Goal: Navigation & Orientation: Understand site structure

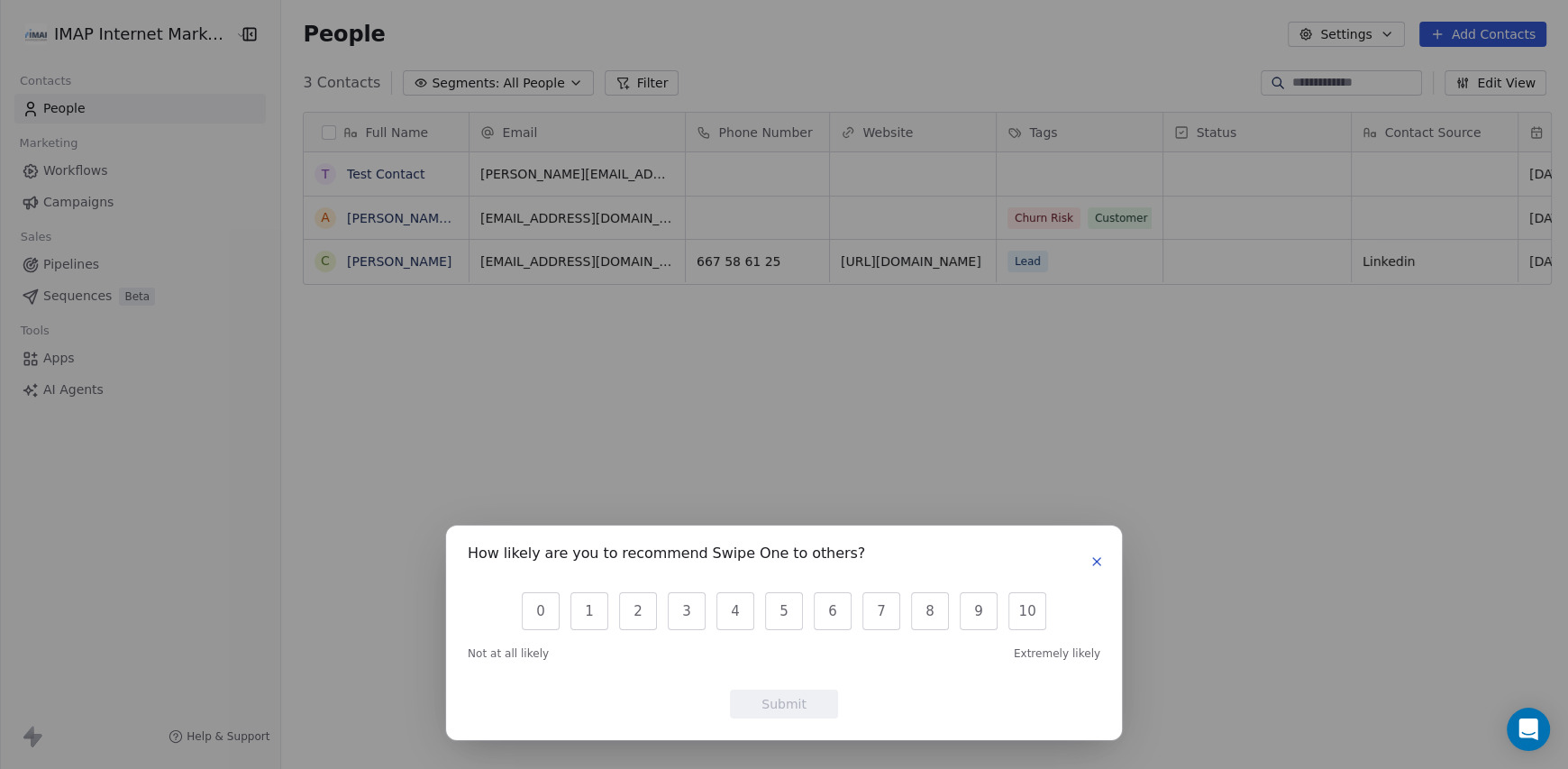
scroll to position [662, 1278]
click at [1084, 559] on div "How likely are you to recommend Swipe One to others?" at bounding box center [784, 562] width 633 height 29
click at [1095, 556] on icon "button" at bounding box center [1097, 562] width 15 height 15
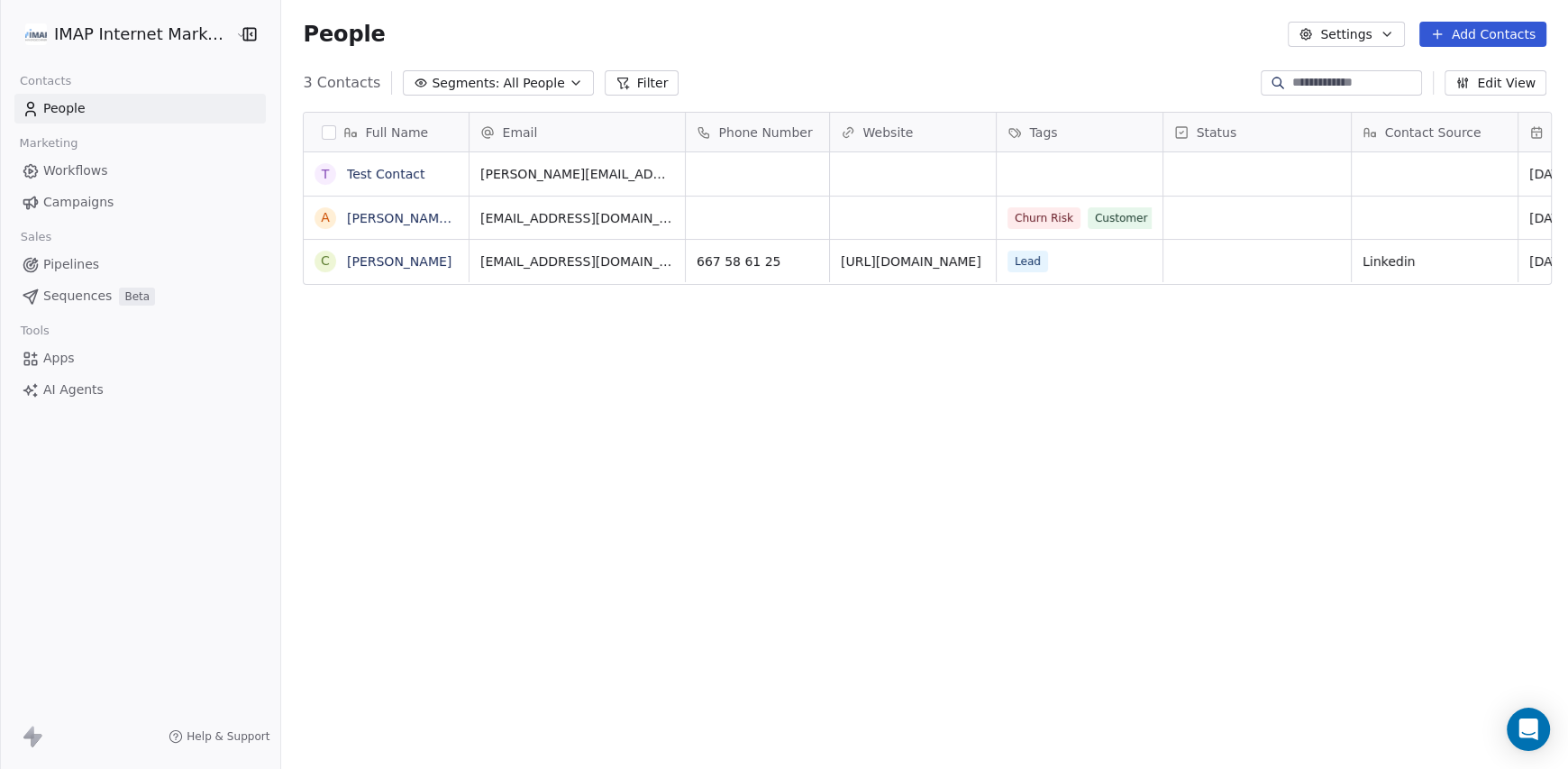
click at [104, 172] on span "Workflows" at bounding box center [75, 171] width 65 height 19
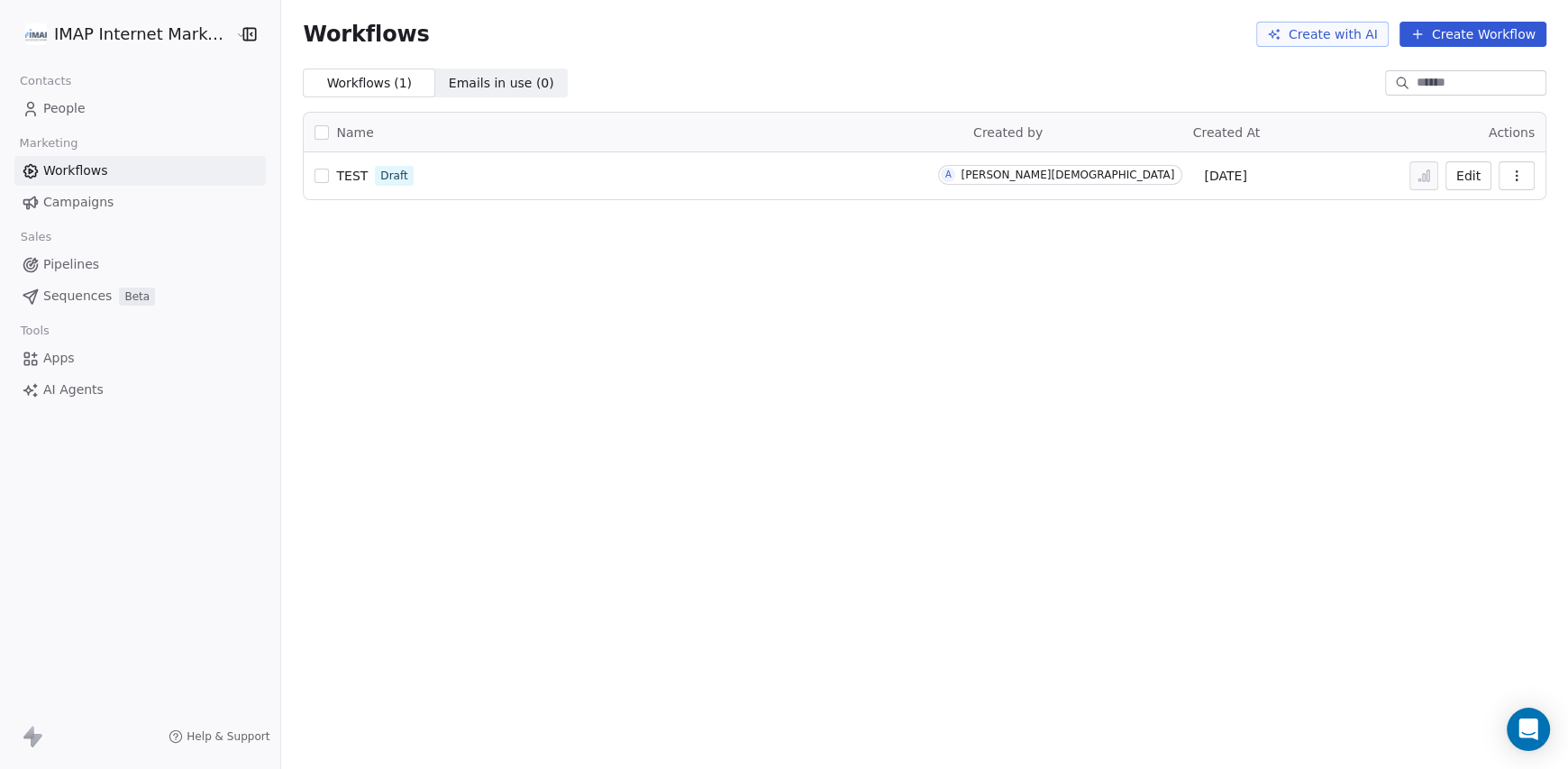
click at [103, 205] on span "Campaigns" at bounding box center [78, 202] width 70 height 19
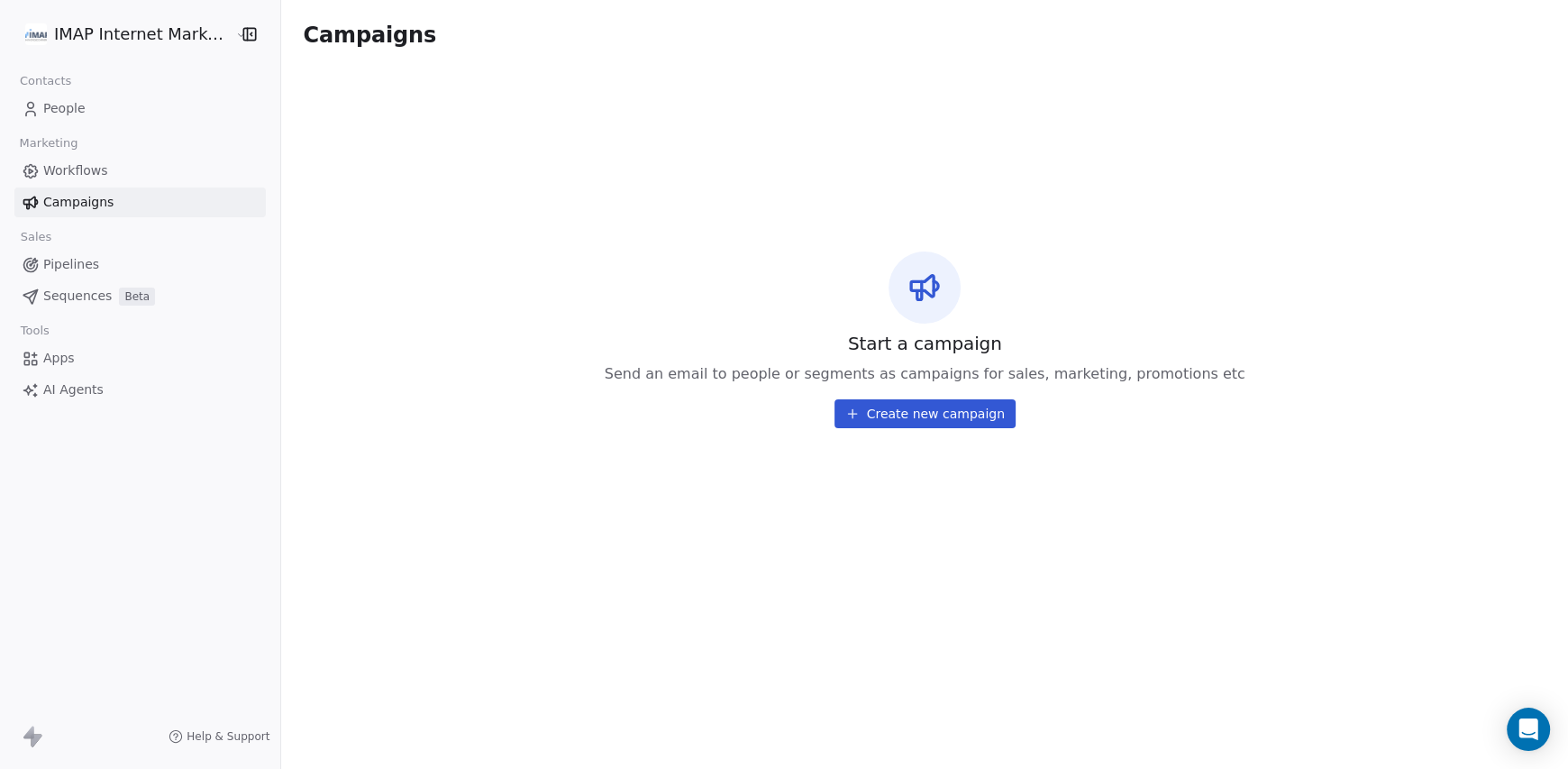
click at [83, 266] on span "Pipelines" at bounding box center [70, 264] width 56 height 19
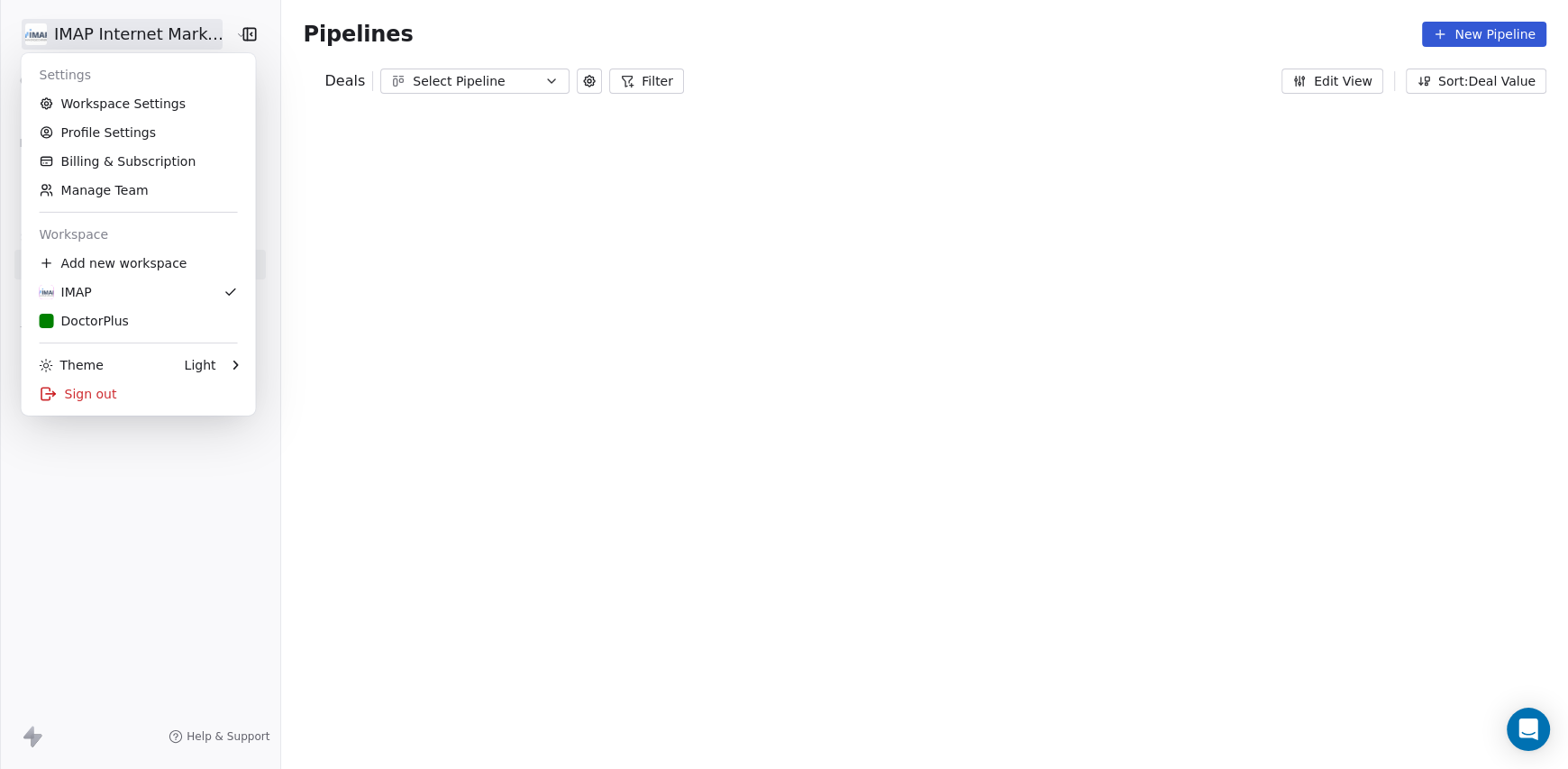
click at [177, 21] on html "IMAP Internet Marketing SL Contacts People Marketing Workflows Campaigns Sales …" at bounding box center [784, 384] width 1568 height 769
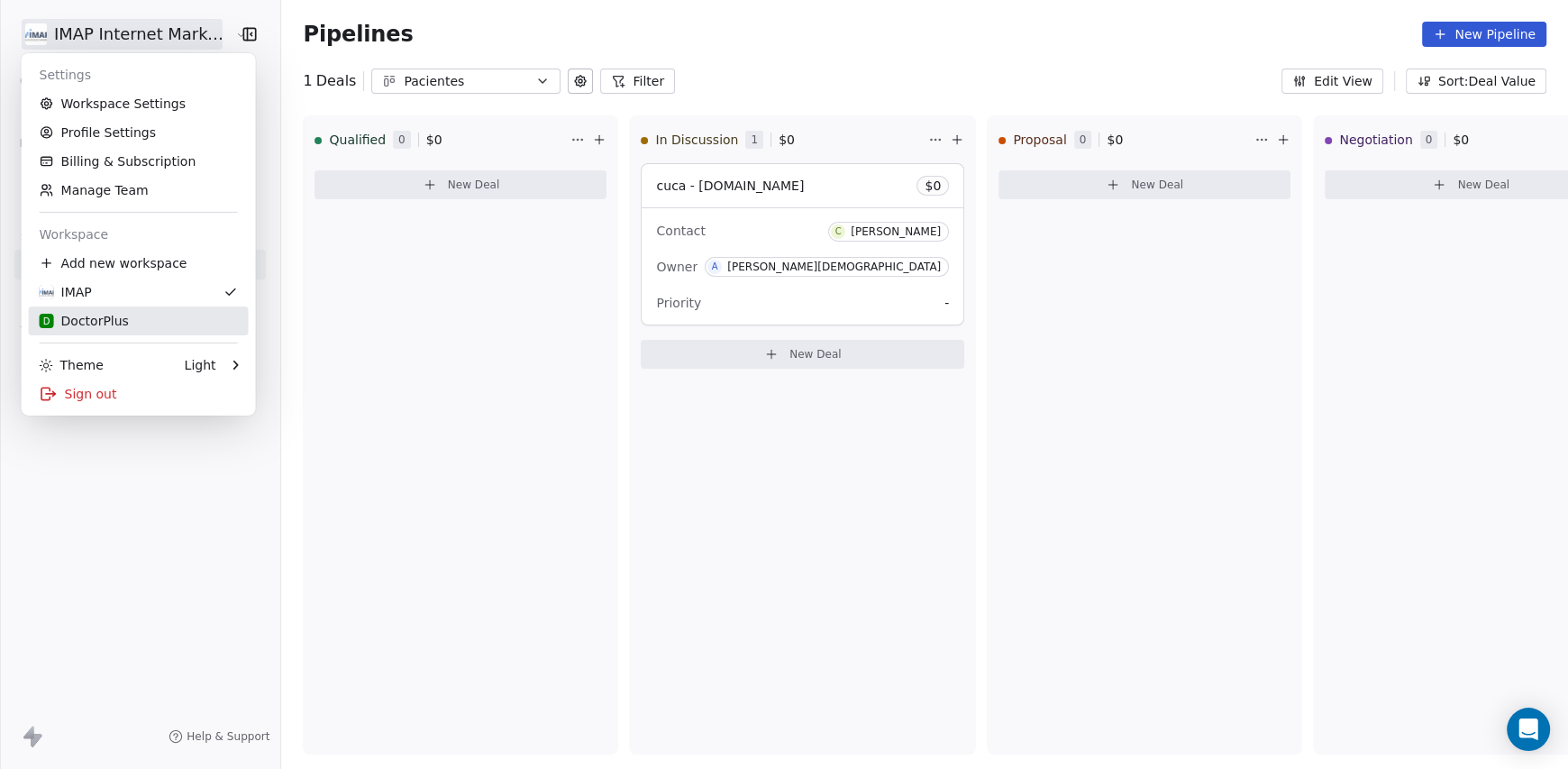
click at [100, 321] on div "D DoctorPlus" at bounding box center [84, 321] width 89 height 18
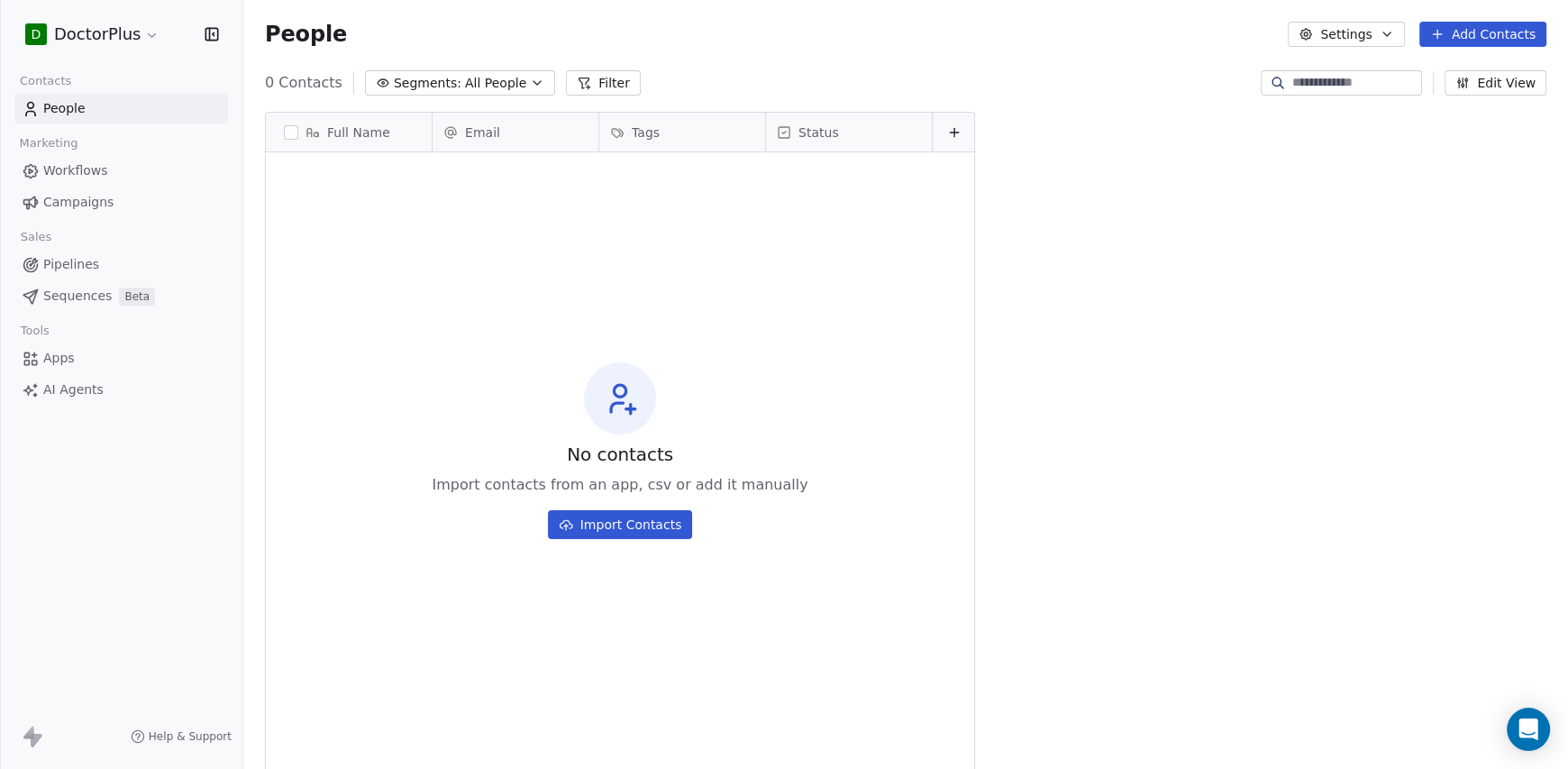
scroll to position [662, 1310]
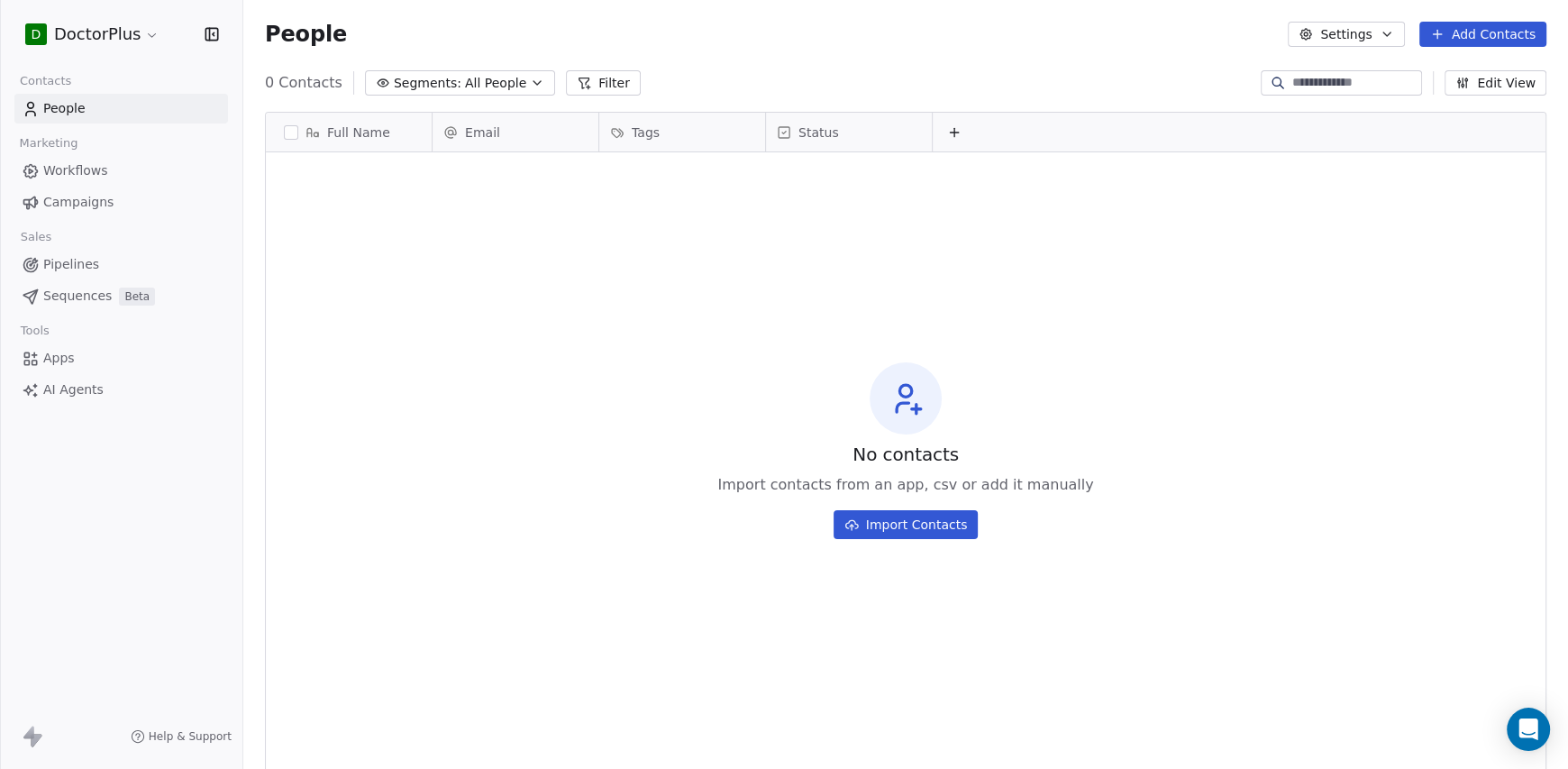
click at [1367, 25] on button "Settings" at bounding box center [1345, 35] width 116 height 26
click at [1368, 25] on html "D DoctorPlus Contacts People Marketing Workflows Campaigns Sales Pipelines Sequ…" at bounding box center [784, 384] width 1568 height 769
click at [171, 729] on span "Help & Support" at bounding box center [190, 736] width 83 height 15
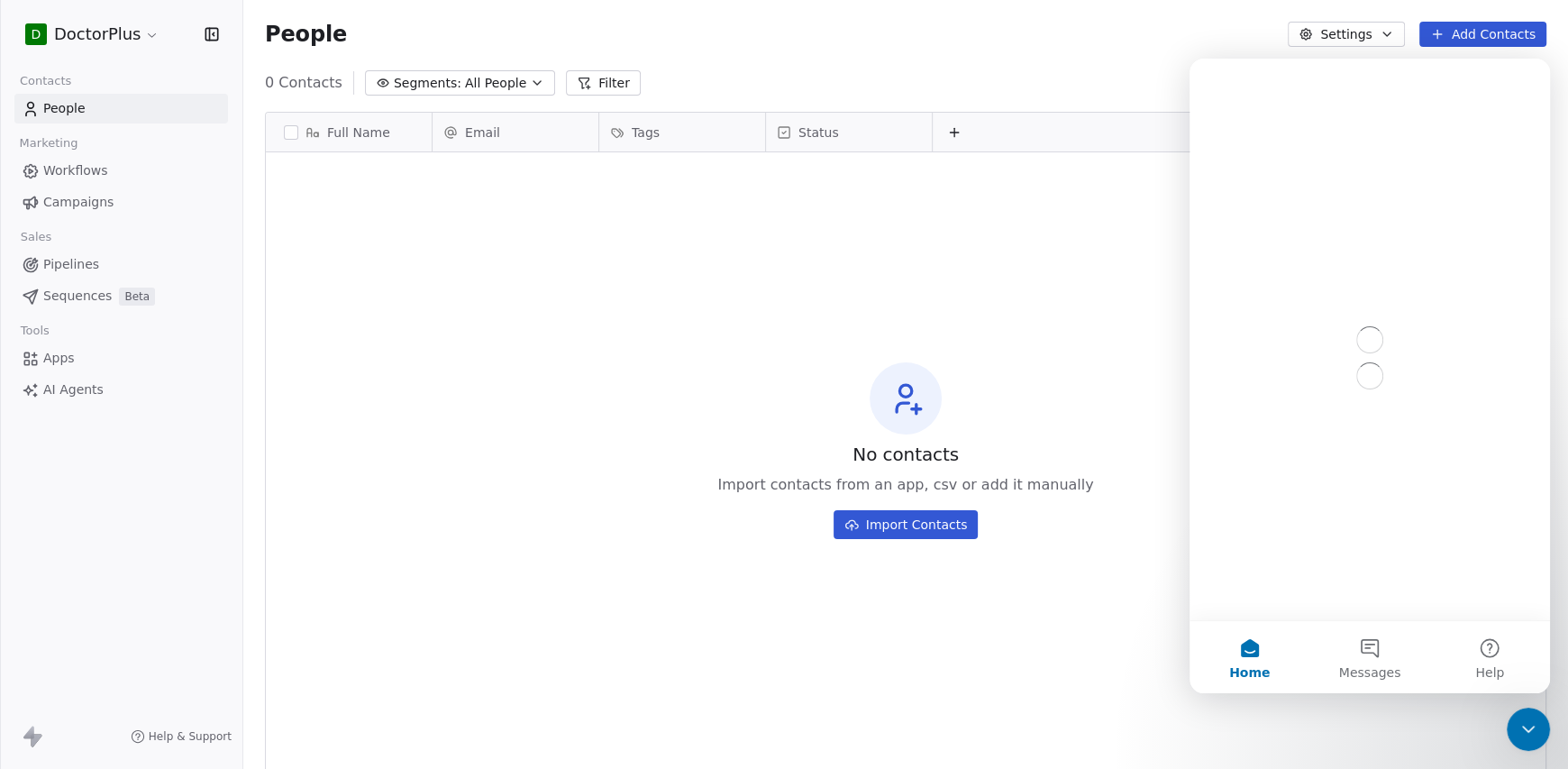
scroll to position [0, 0]
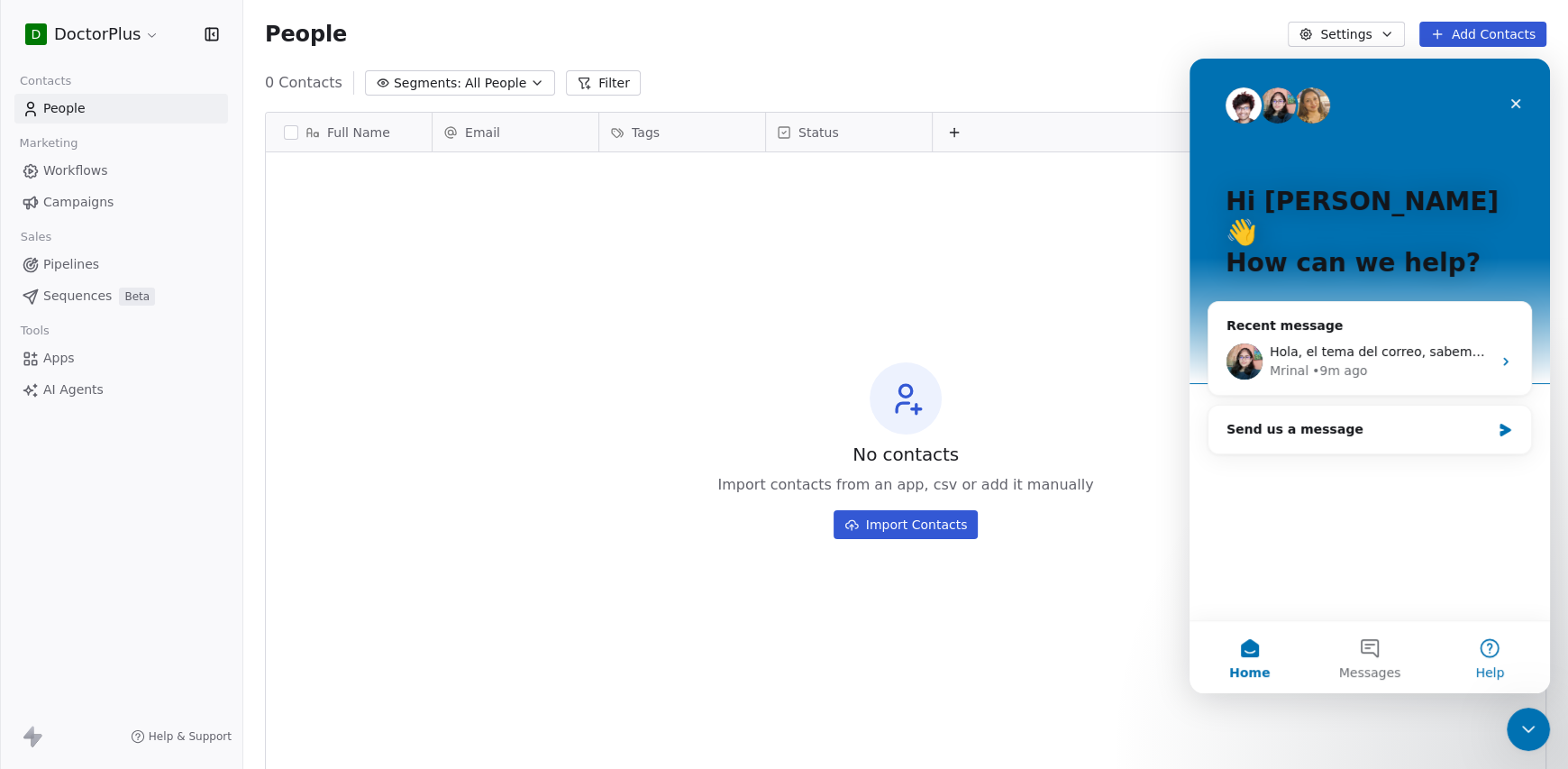
click at [1498, 648] on button "Help" at bounding box center [1489, 657] width 120 height 72
